Goal: Information Seeking & Learning: Check status

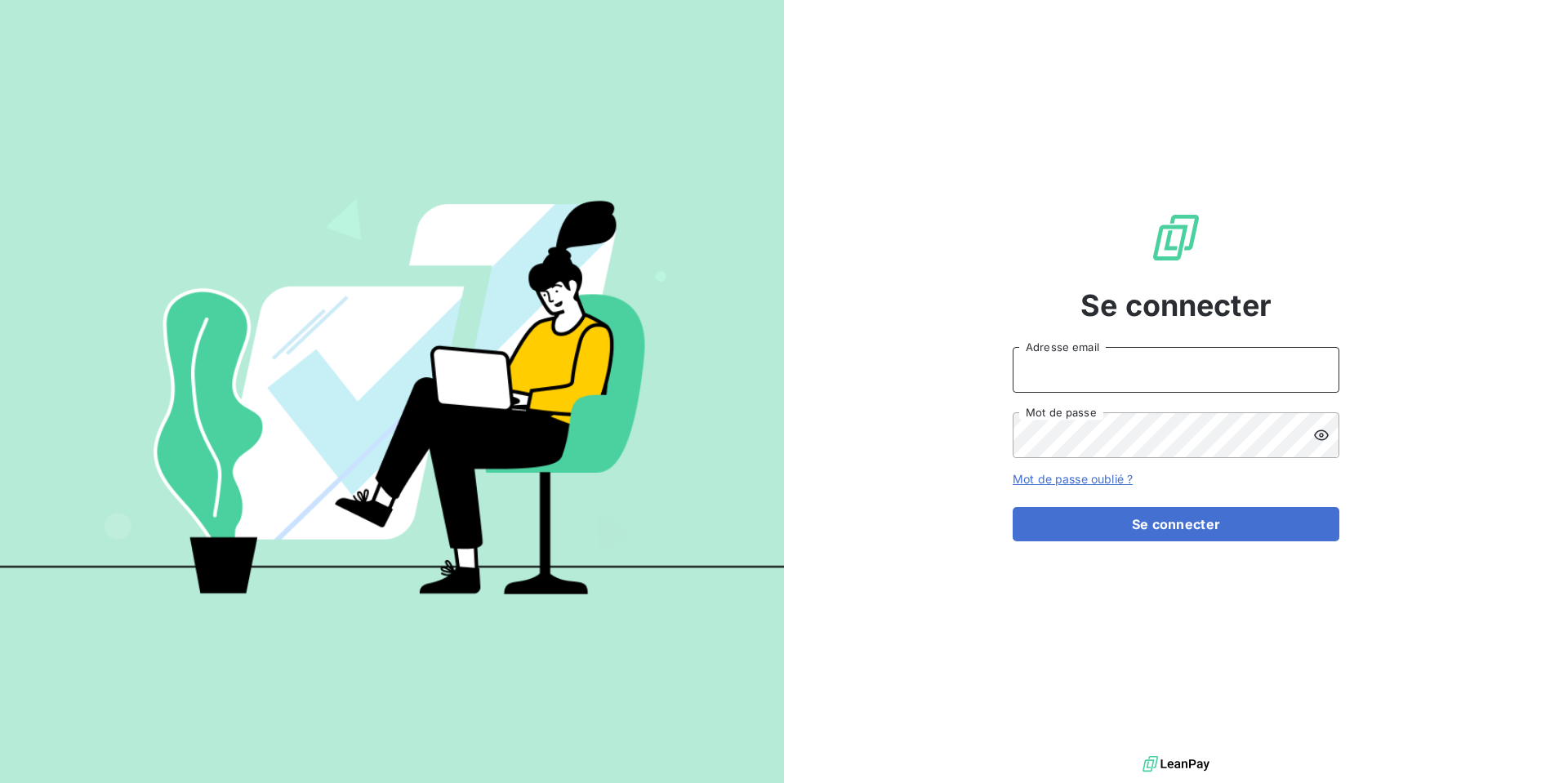
click at [1049, 362] on input "Adresse email" at bounding box center [1176, 370] width 327 height 46
type input "comptabilite@spiriit.com"
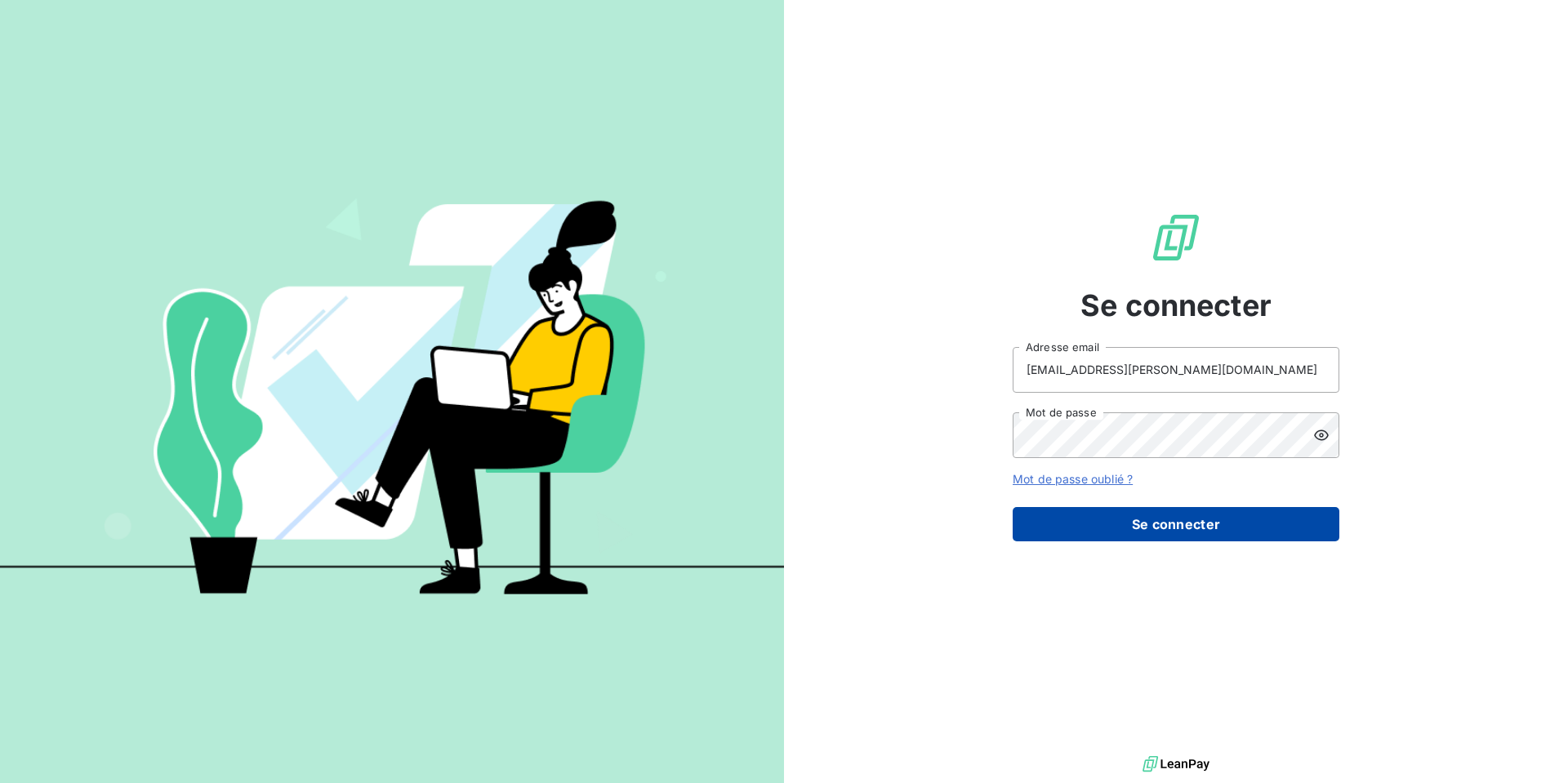
click at [1150, 518] on button "Se connecter" at bounding box center [1176, 523] width 327 height 34
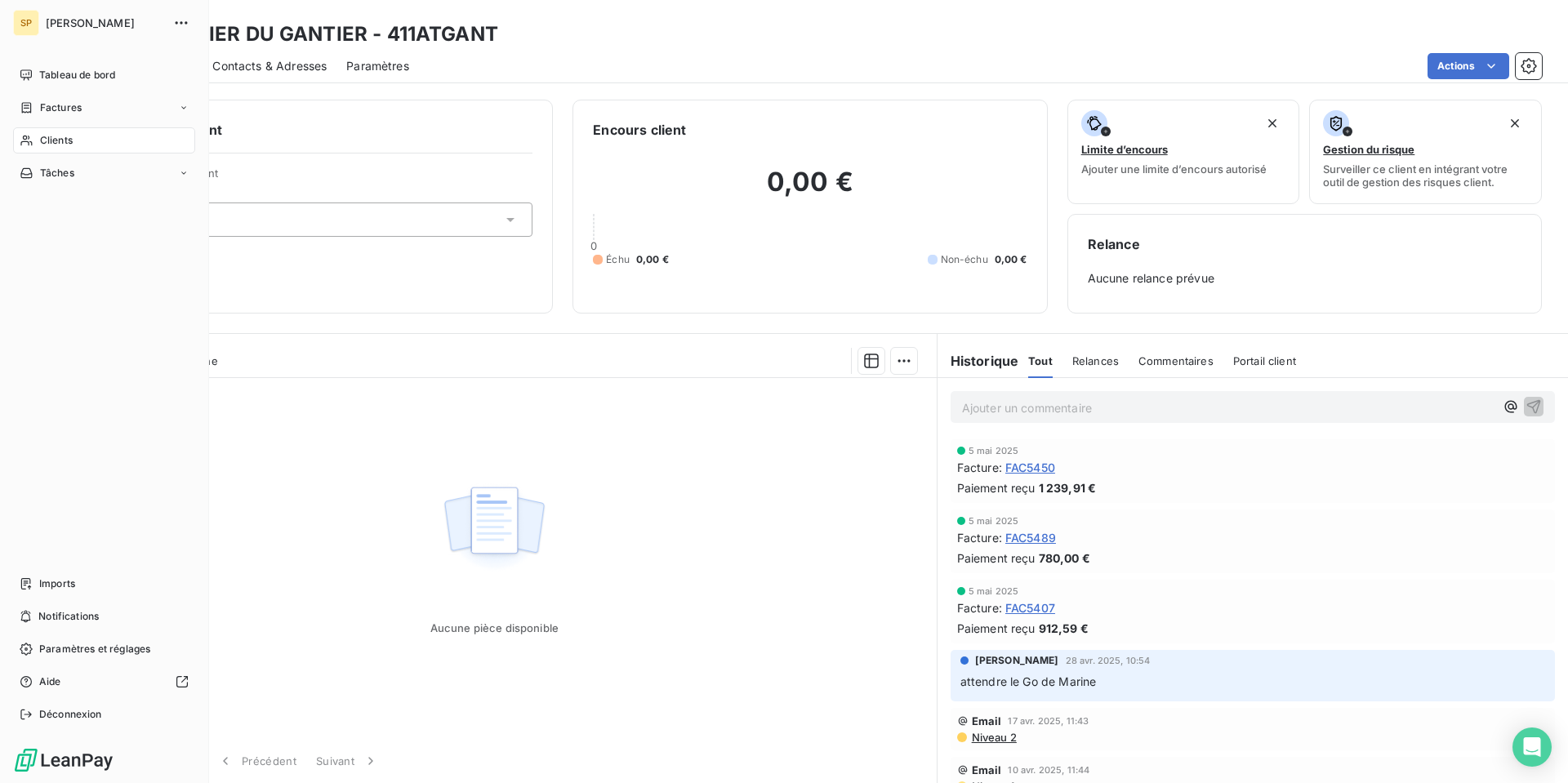
click at [88, 134] on div "Clients" at bounding box center [103, 140] width 182 height 27
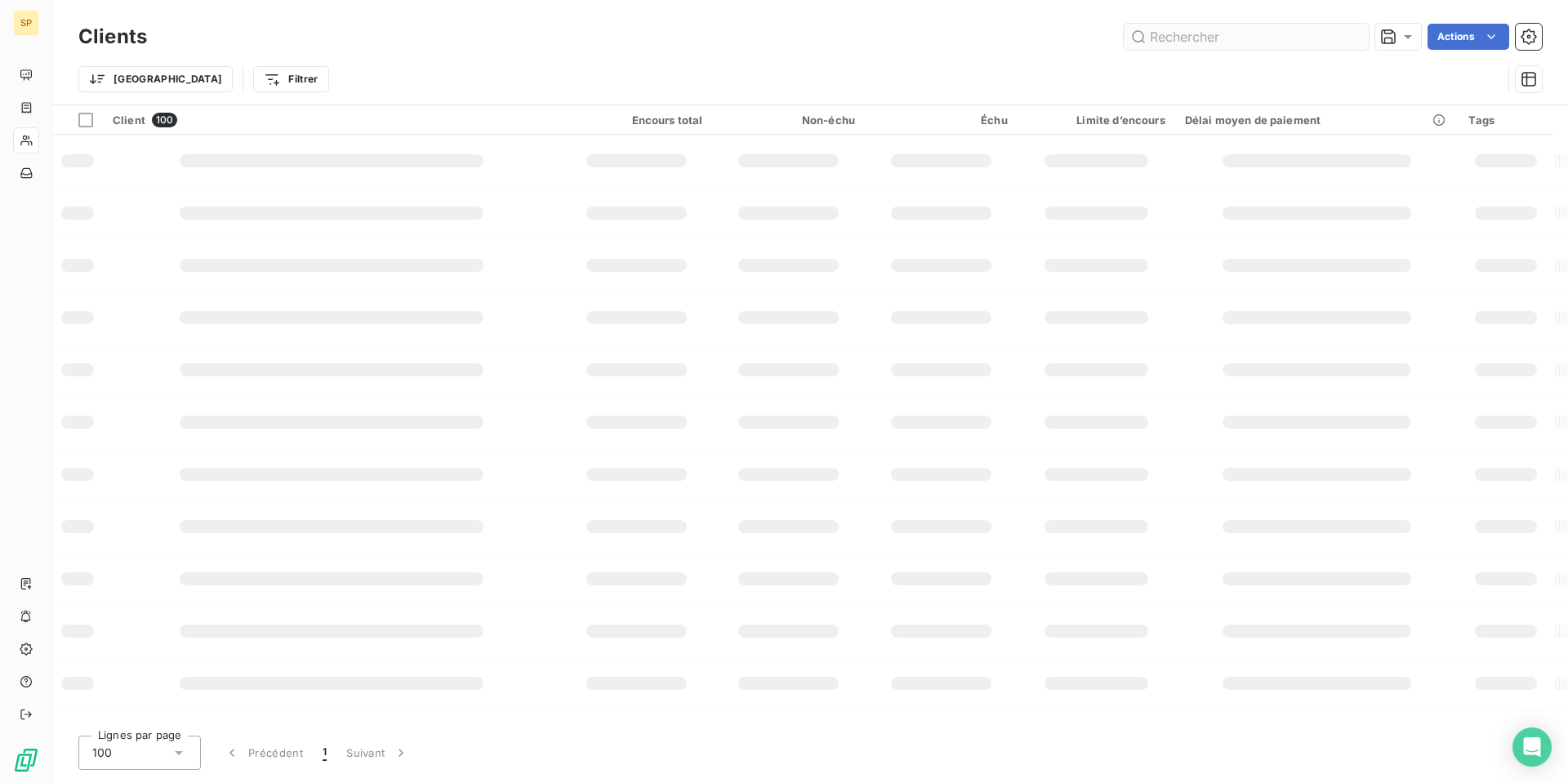
click at [1230, 42] on input "text" at bounding box center [1246, 37] width 245 height 27
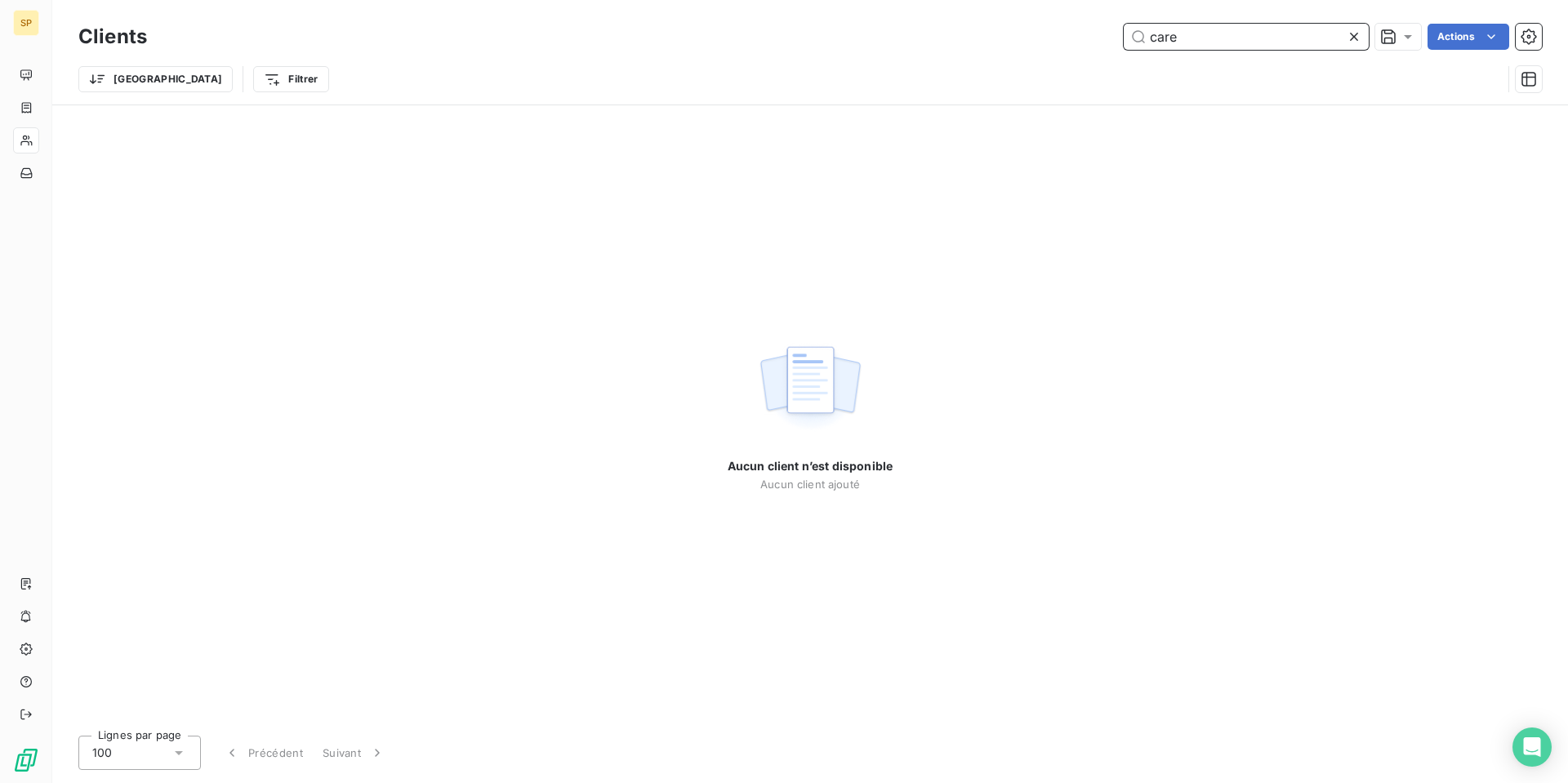
drag, startPoint x: 1190, startPoint y: 41, endPoint x: 1042, endPoint y: 48, distance: 148.2
click at [1042, 48] on div "care Actions" at bounding box center [854, 37] width 1375 height 27
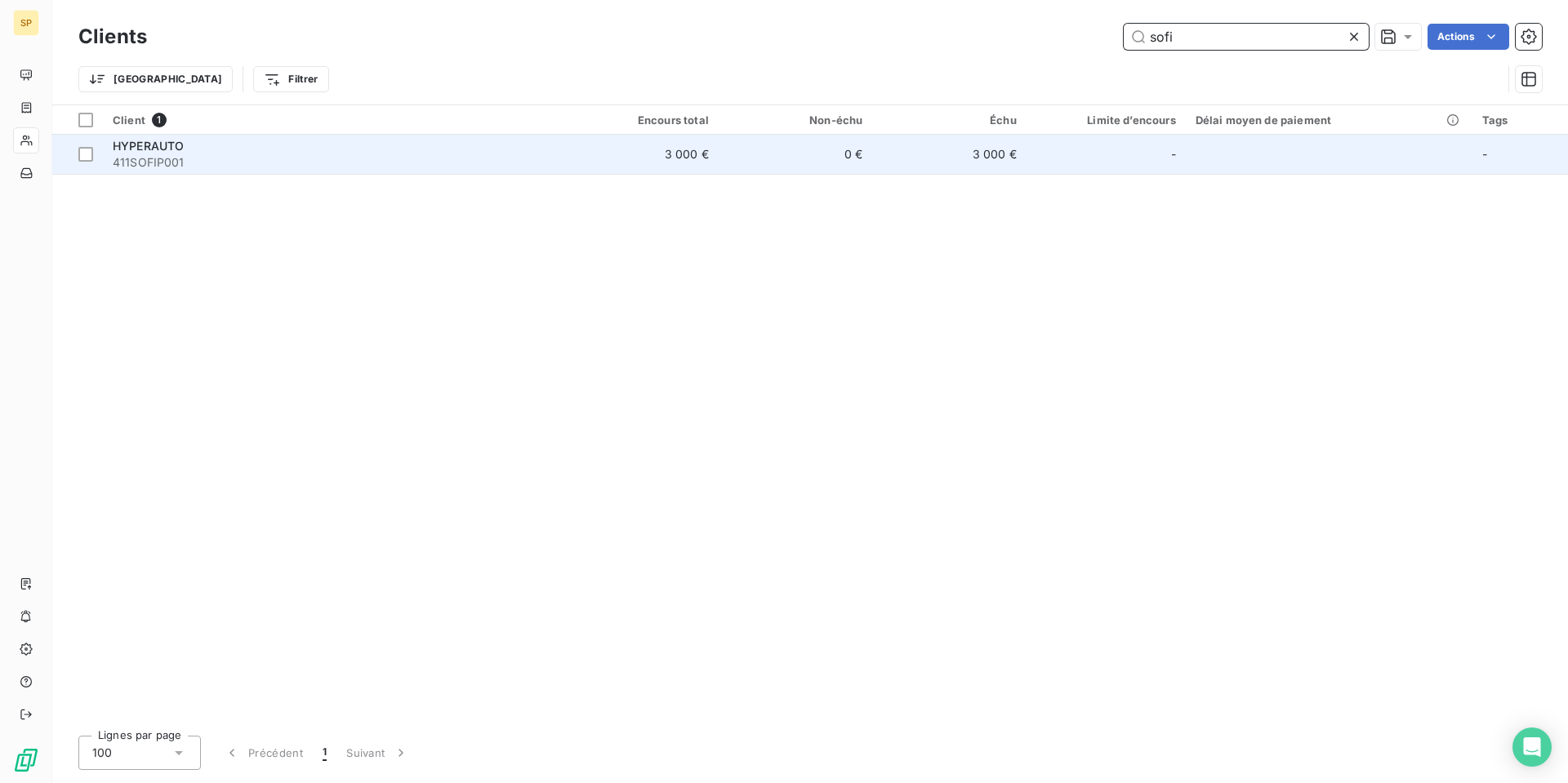
type input "sofi"
click at [209, 163] on span "411SOFIP001" at bounding box center [333, 163] width 442 height 16
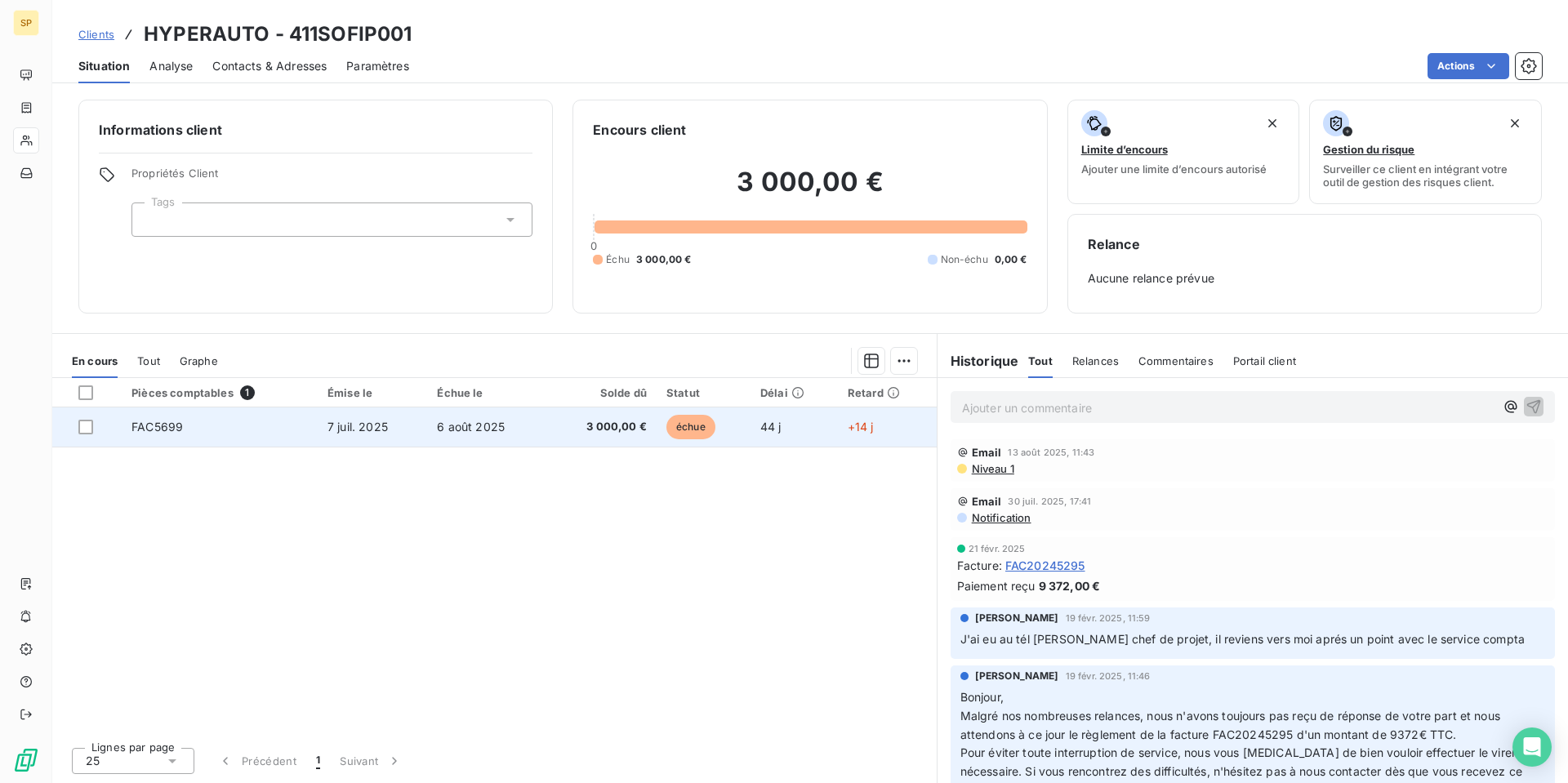
click at [218, 434] on td "FAC5699" at bounding box center [220, 426] width 196 height 39
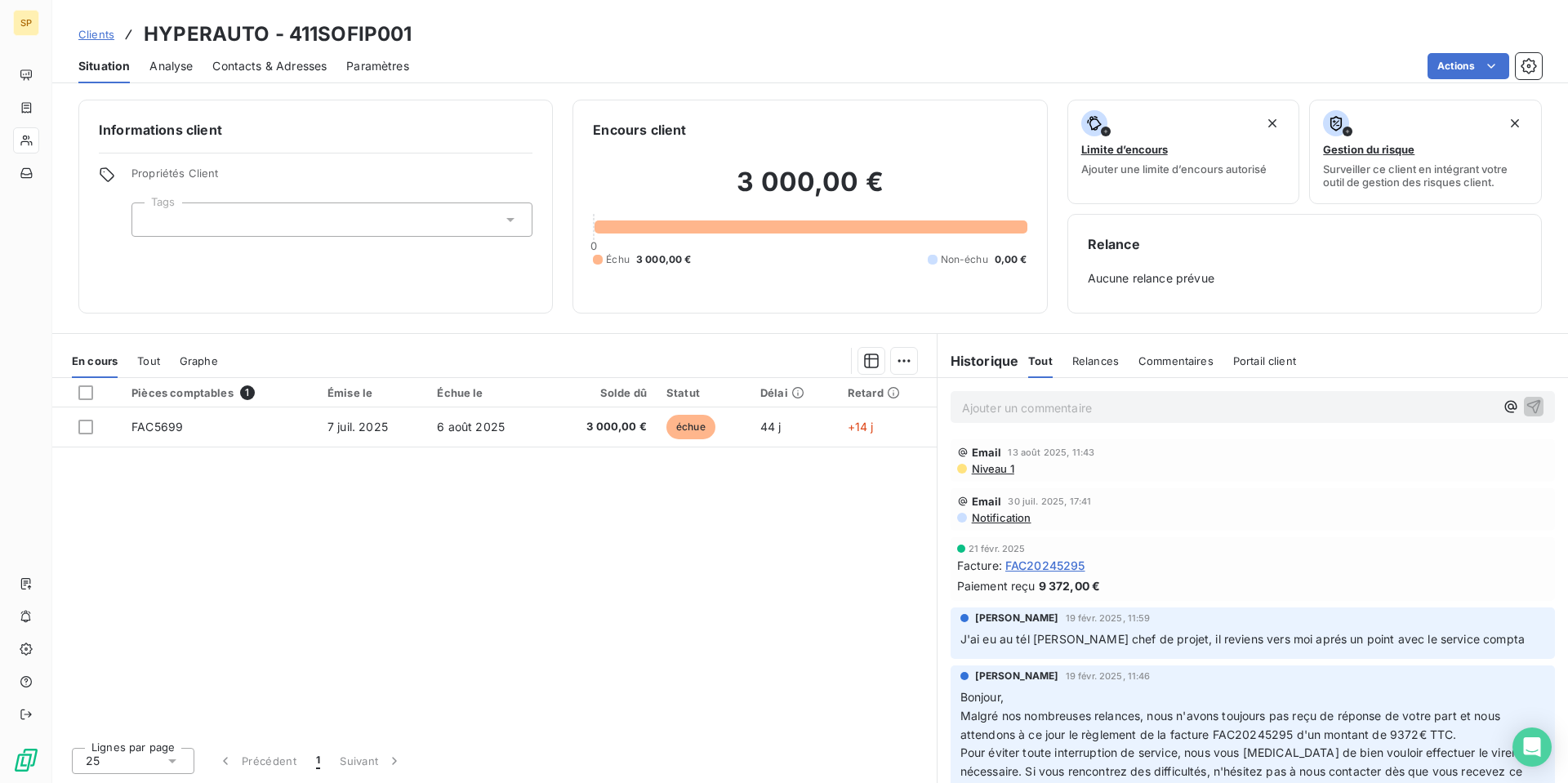
click at [156, 361] on span "Tout" at bounding box center [148, 360] width 23 height 13
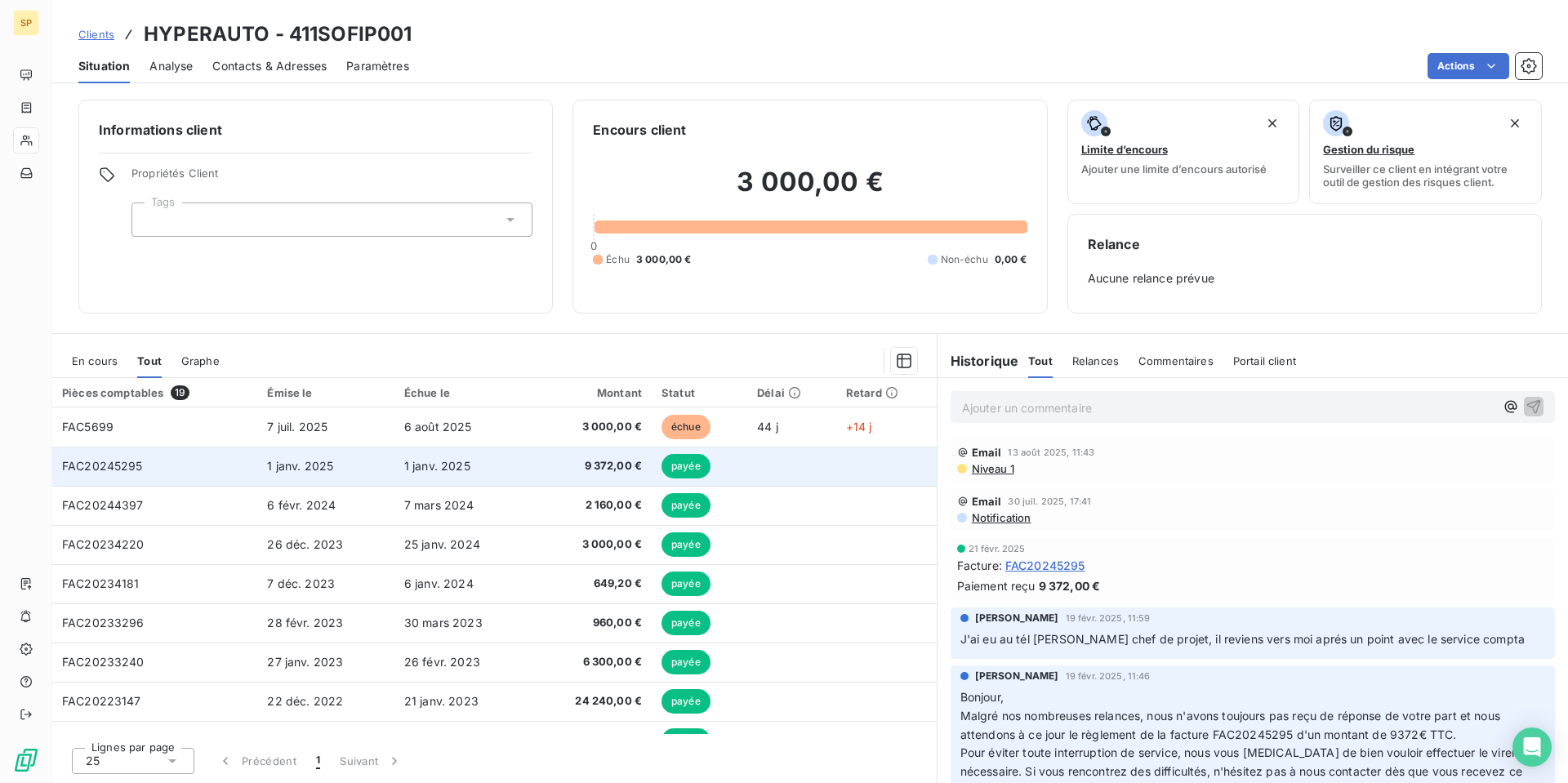
click at [460, 468] on span "1 janv. 2025" at bounding box center [437, 466] width 66 height 14
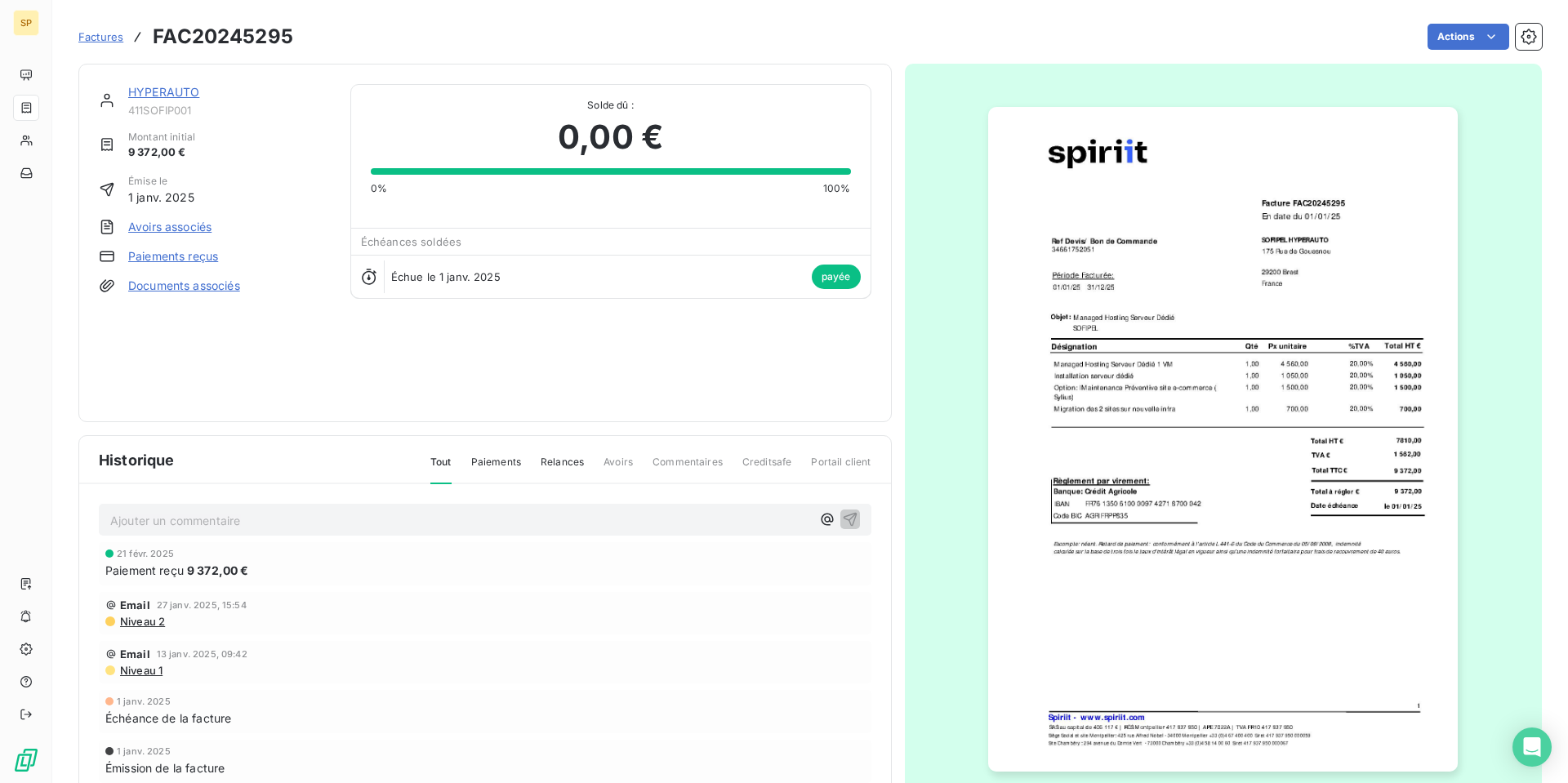
click at [1159, 438] on img "button" at bounding box center [1222, 439] width 469 height 665
